Goal: Information Seeking & Learning: Check status

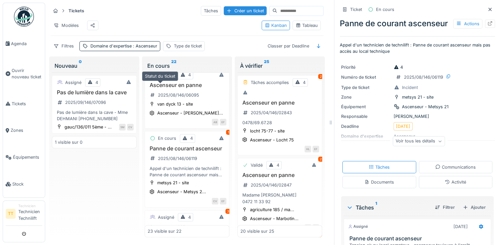
scroll to position [33, 0]
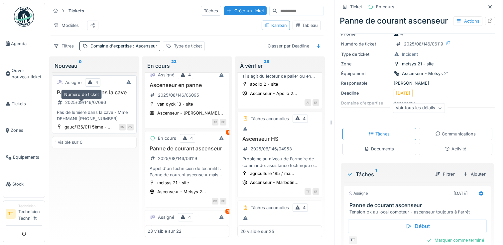
click at [83, 105] on div "2025/09/146/07096" at bounding box center [85, 102] width 41 height 6
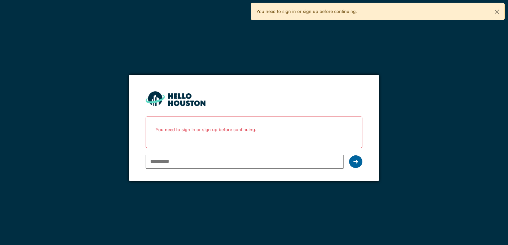
type input "**********"
click at [359, 163] on div at bounding box center [355, 162] width 13 height 13
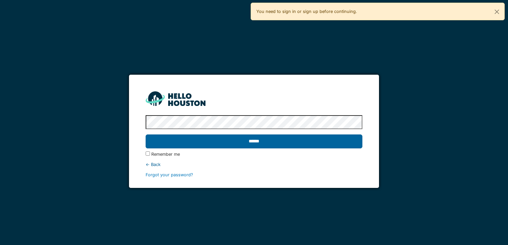
click at [289, 142] on input "******" at bounding box center [254, 142] width 216 height 14
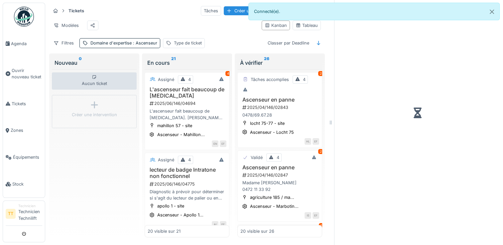
click at [95, 167] on div "Aucun ticket Créer une intervention" at bounding box center [94, 154] width 85 height 169
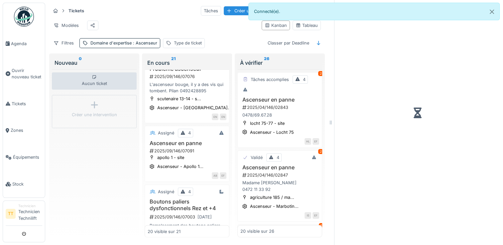
scroll to position [1310, 0]
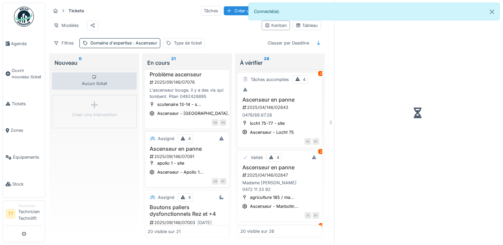
click at [176, 158] on div "Ascenseur en panne 2025/09/146/07091" at bounding box center [187, 153] width 79 height 14
click at [157, 149] on div "Assigné 4 Ascenseur en panne 2025/09/146/07091 apollo 1 - site Ascenseur - Apol…" at bounding box center [187, 160] width 85 height 56
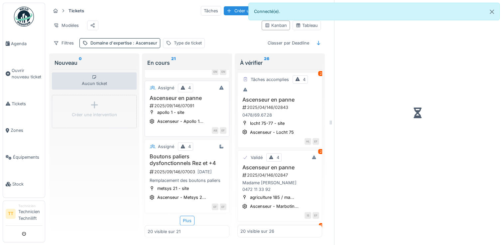
scroll to position [1343, 0]
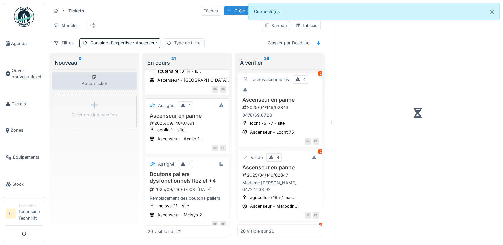
click at [172, 127] on div "2025/09/146/07091" at bounding box center [187, 123] width 77 height 6
click at [490, 12] on button "Close" at bounding box center [492, 12] width 15 height 18
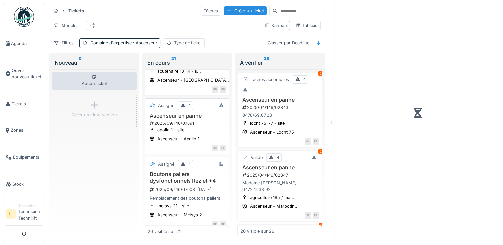
click at [168, 127] on div "2025/09/146/07091" at bounding box center [187, 123] width 77 height 6
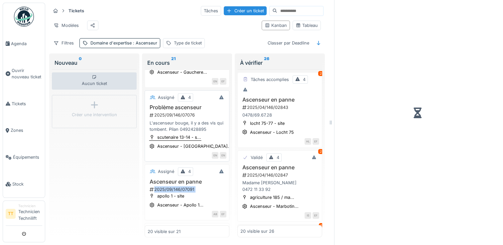
scroll to position [1277, 0]
click at [184, 119] on div "2025/09/146/07076" at bounding box center [187, 115] width 77 height 6
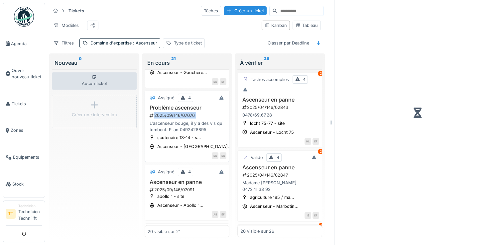
drag, startPoint x: 184, startPoint y: 120, endPoint x: 184, endPoint y: 108, distance: 12.6
click at [184, 119] on div "2025/09/146/07076" at bounding box center [187, 115] width 77 height 6
drag, startPoint x: 184, startPoint y: 108, endPoint x: 180, endPoint y: 87, distance: 20.9
click at [180, 85] on div "EN EF" at bounding box center [187, 81] width 79 height 7
